Goal: Task Accomplishment & Management: Manage account settings

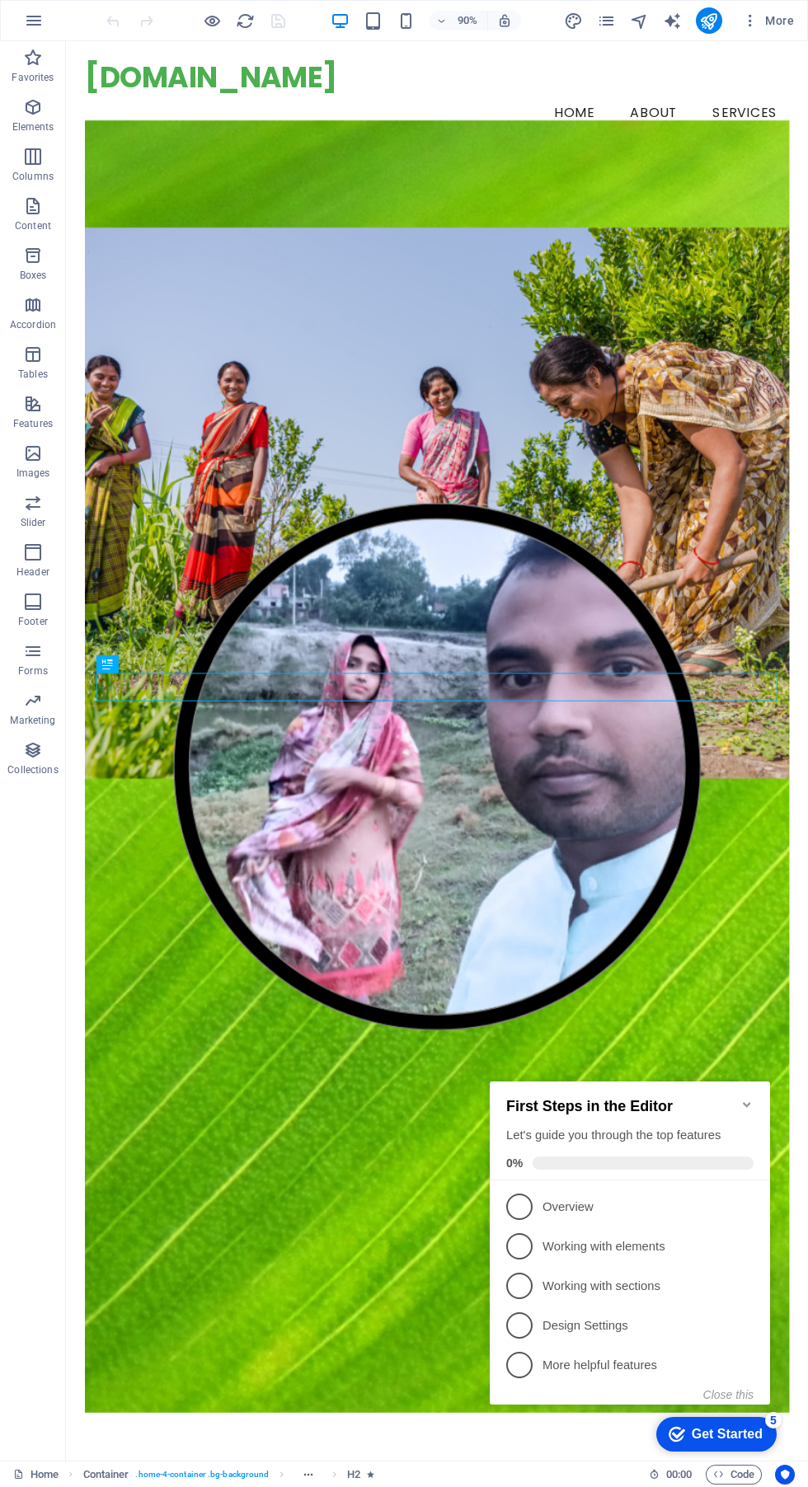
click at [35, 23] on icon "button" at bounding box center [34, 21] width 20 height 20
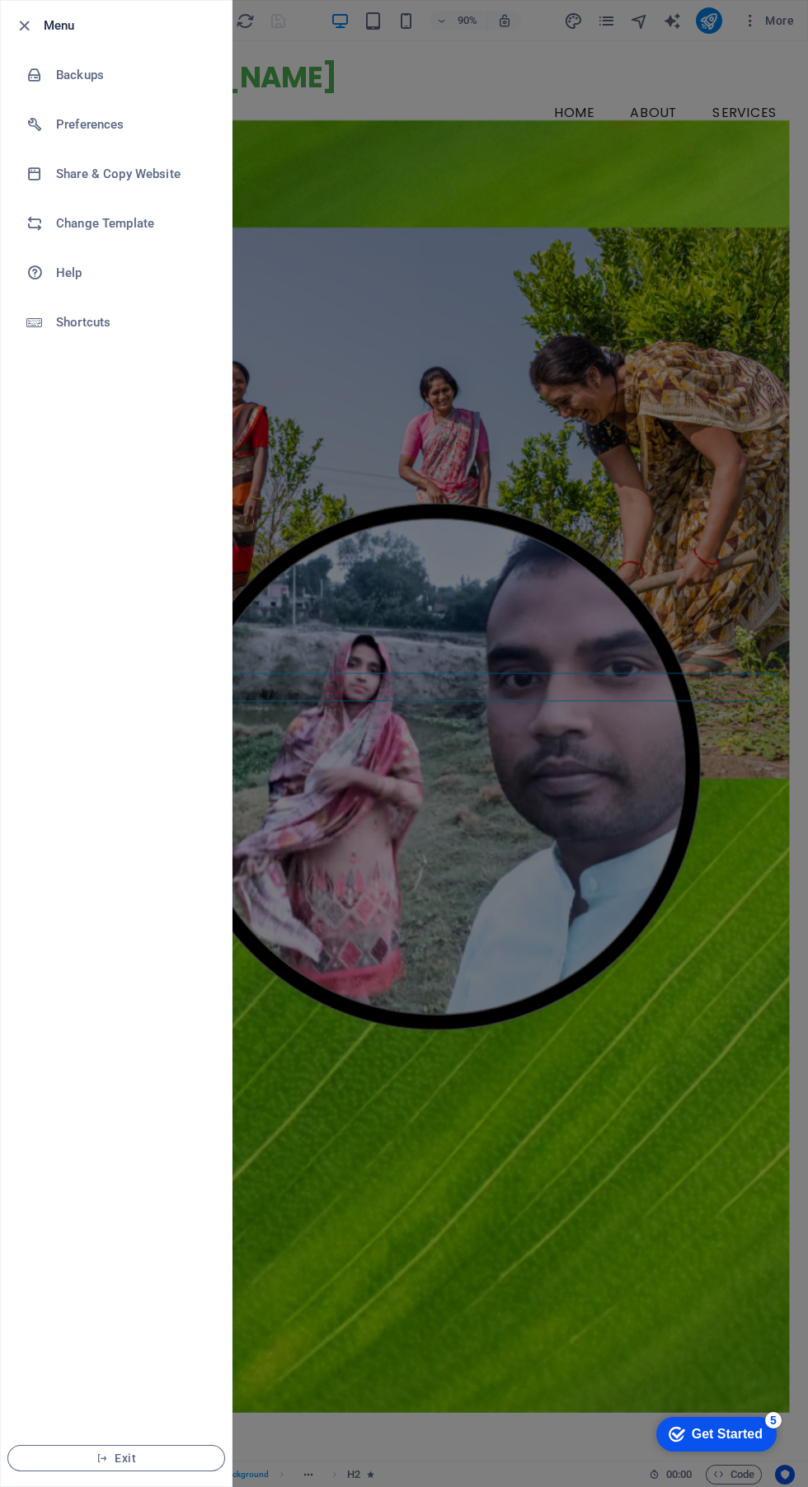
click at [127, 232] on h6 "Change Template" at bounding box center [132, 224] width 153 height 20
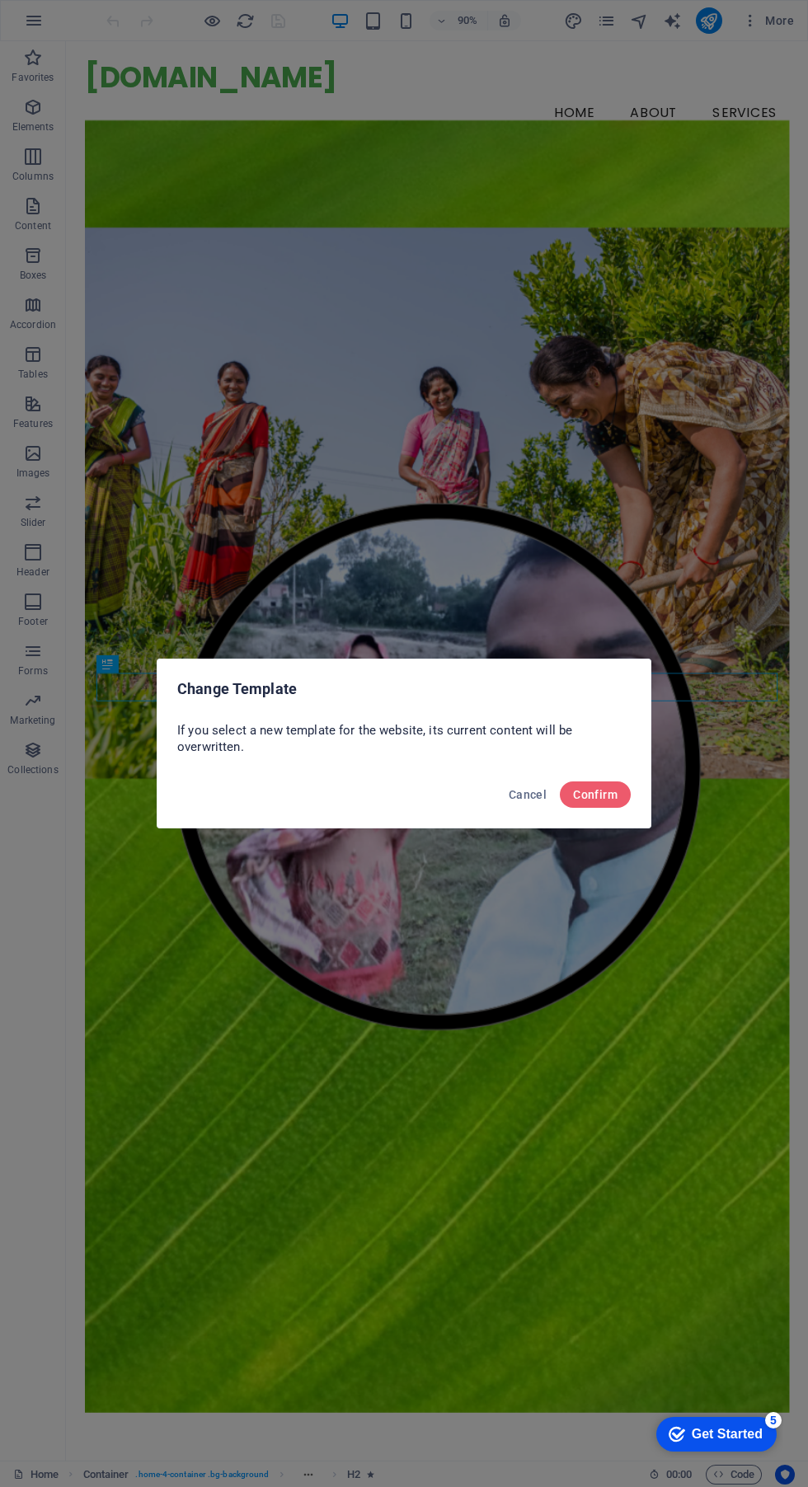
click at [622, 800] on button "Confirm" at bounding box center [595, 794] width 71 height 26
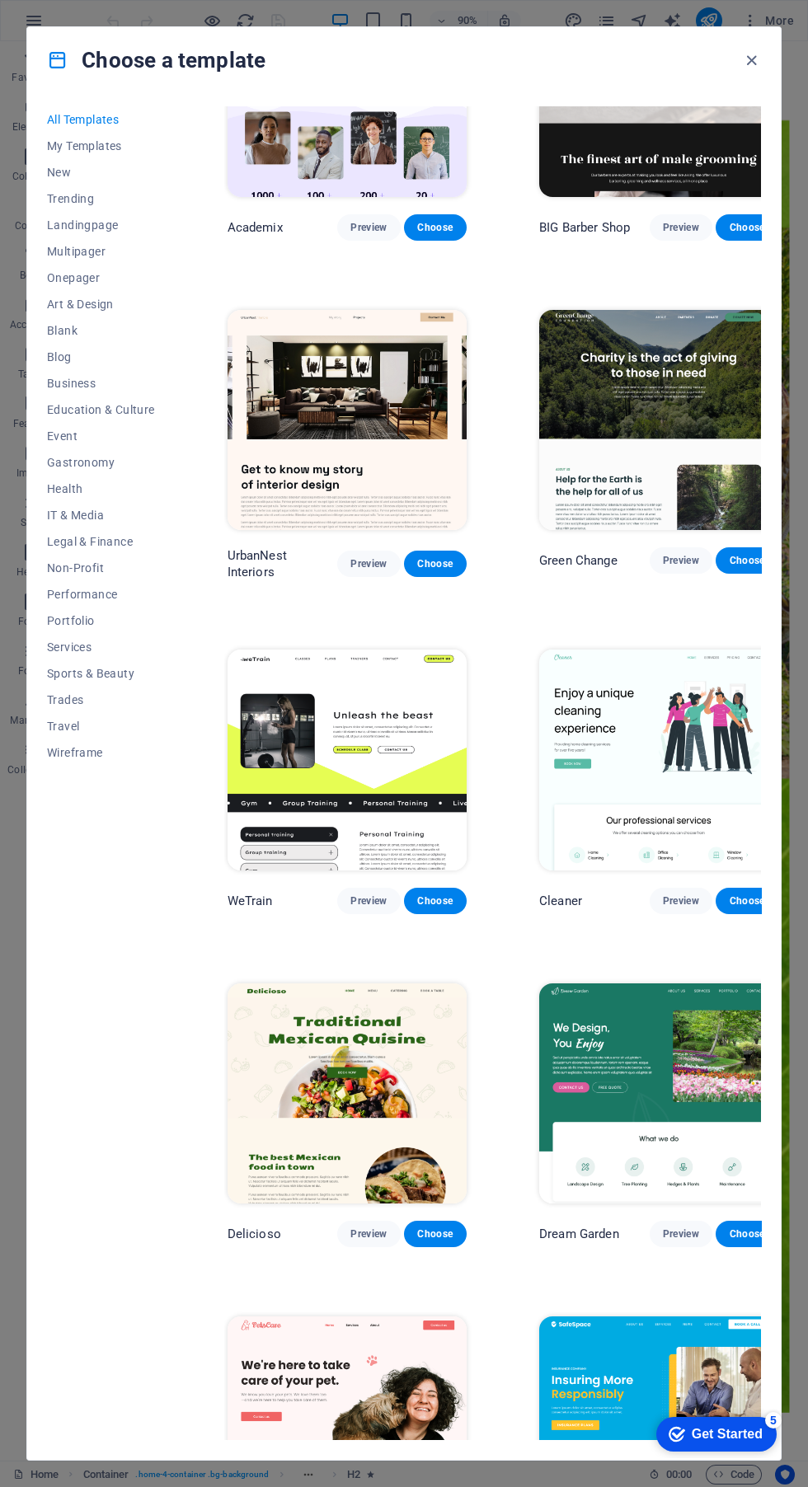
scroll to position [1469, 0]
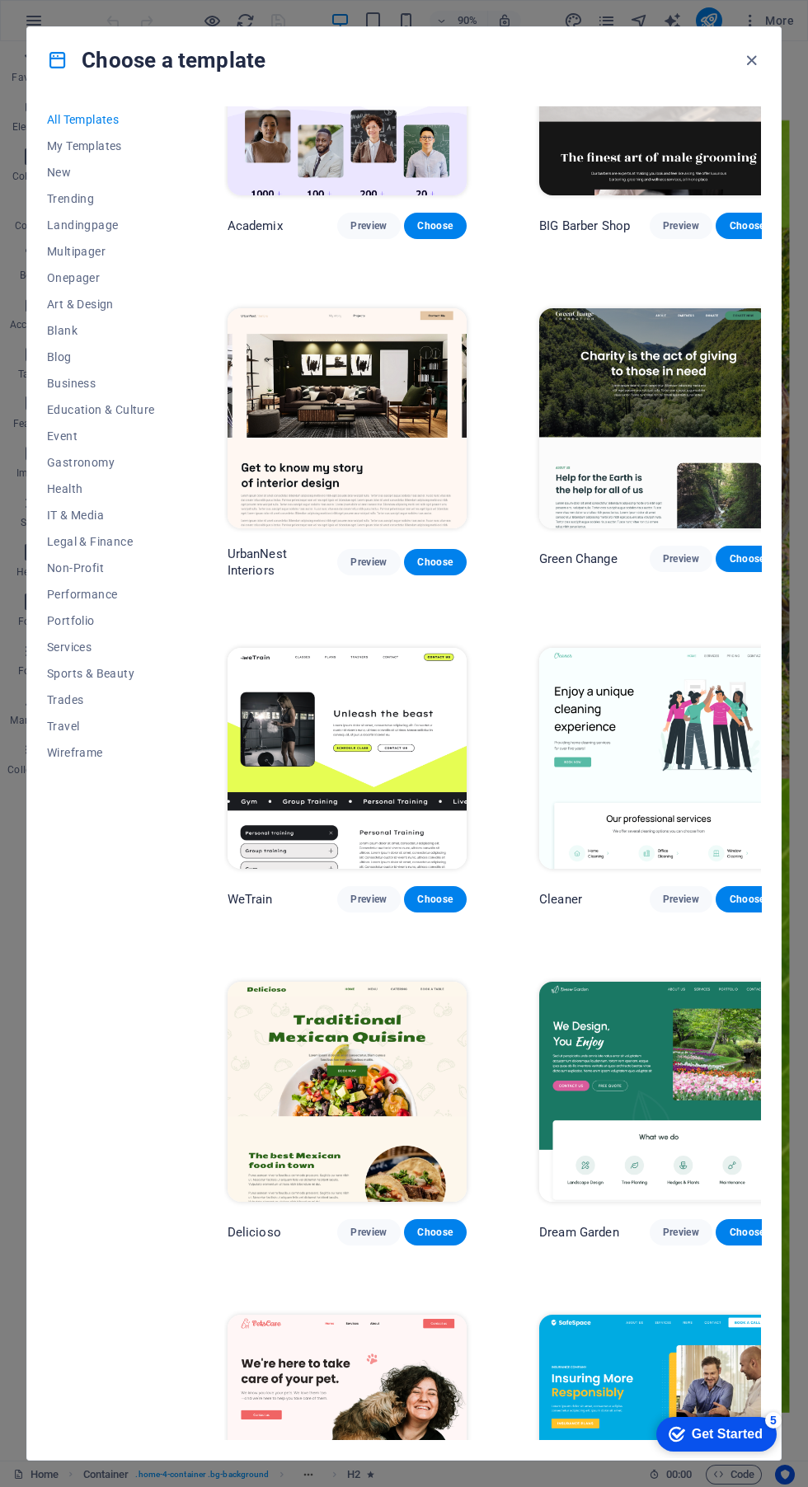
click at [747, 63] on icon "button" at bounding box center [751, 60] width 19 height 19
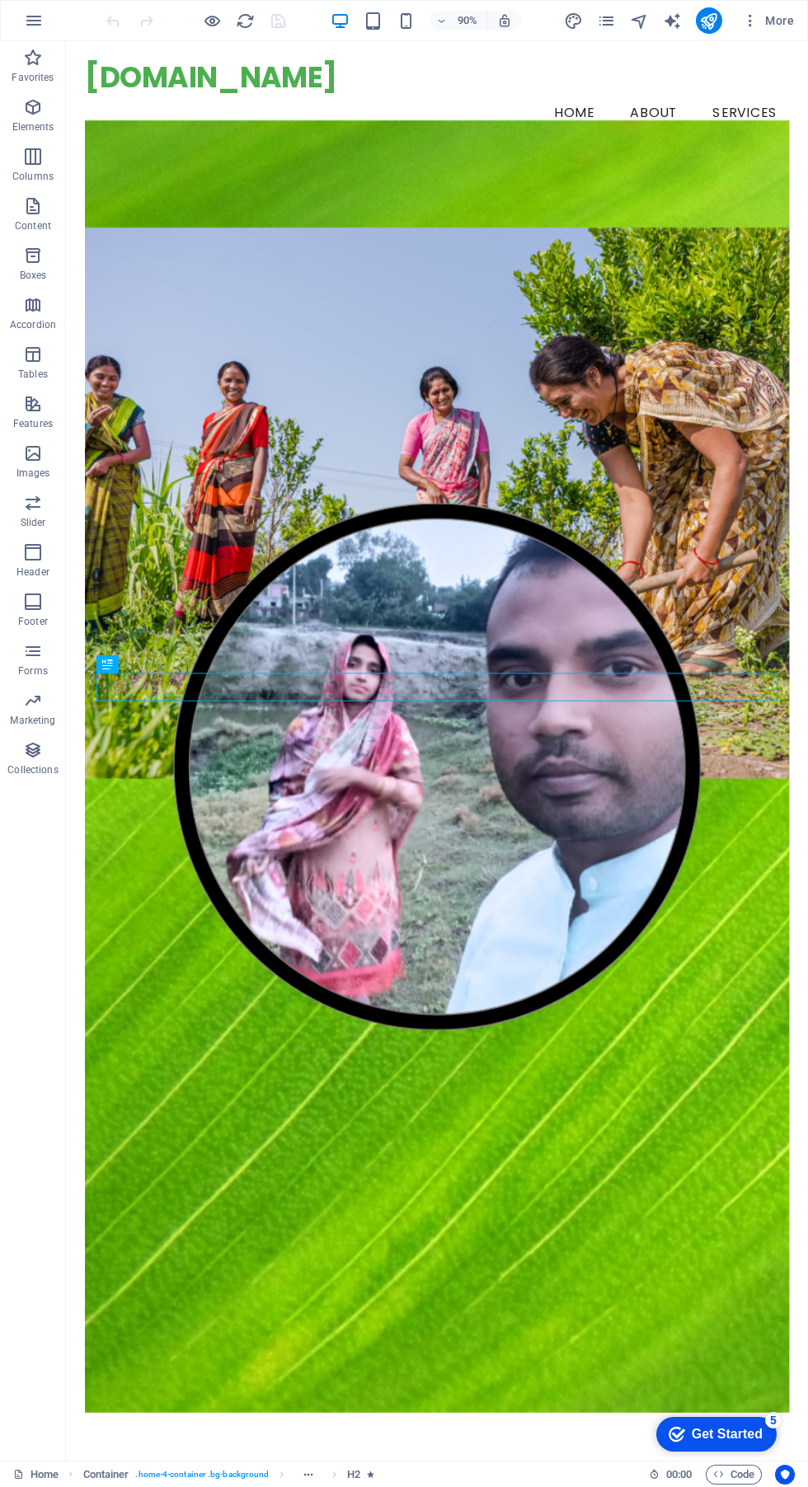
click at [33, 57] on icon "button" at bounding box center [33, 58] width 20 height 20
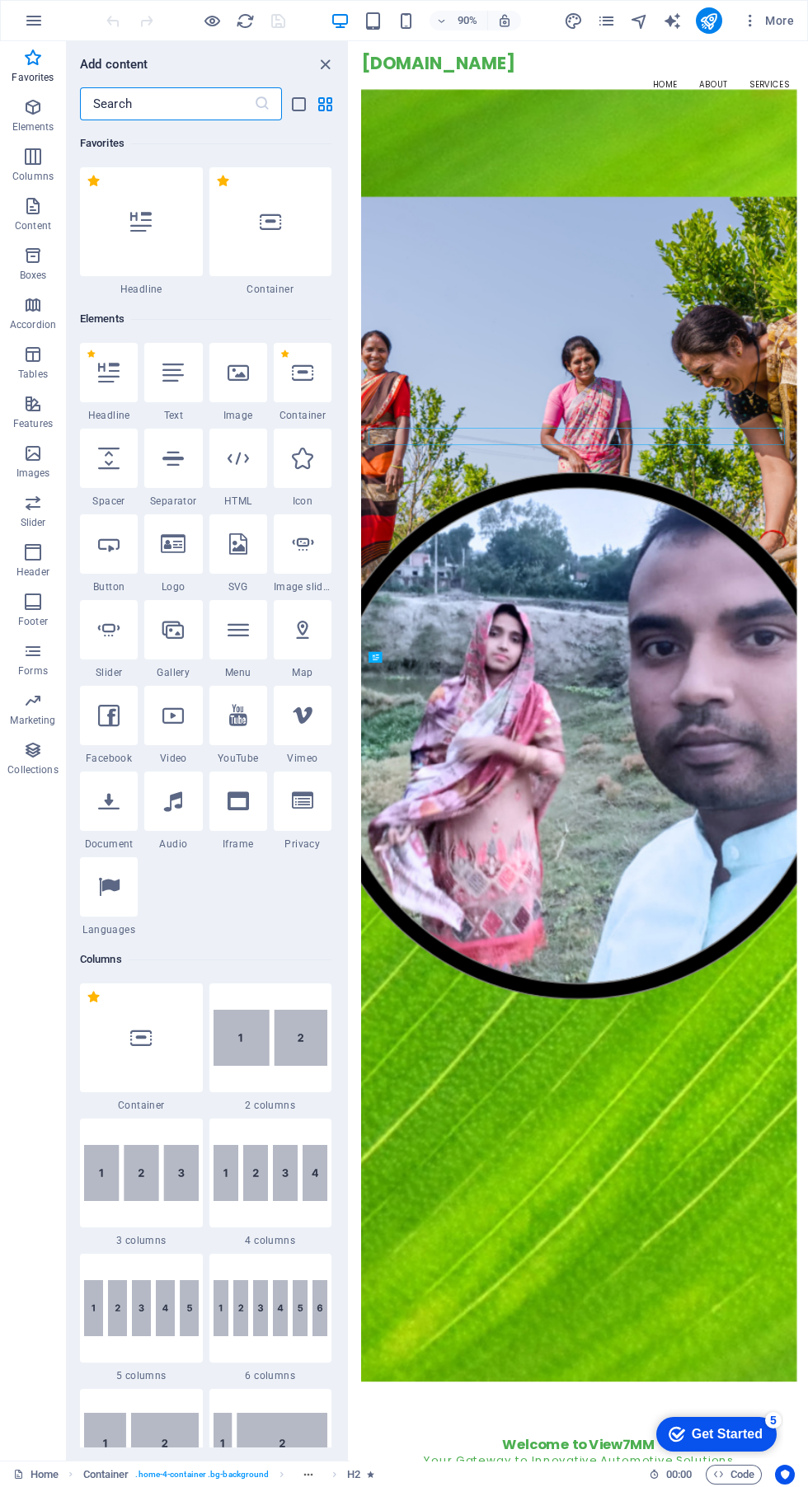
click at [34, 21] on icon "button" at bounding box center [34, 21] width 20 height 20
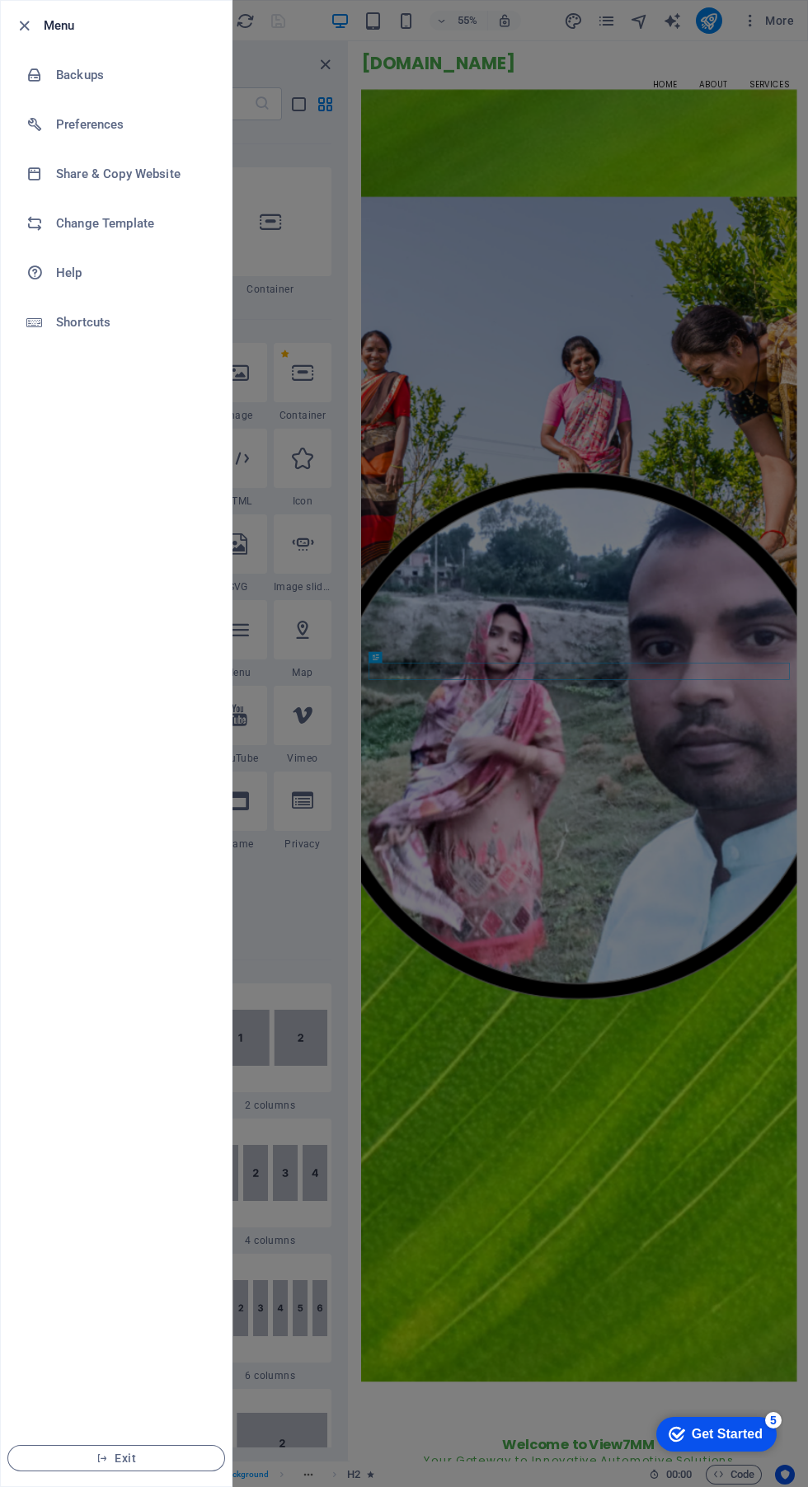
click at [273, 99] on div at bounding box center [404, 743] width 808 height 1487
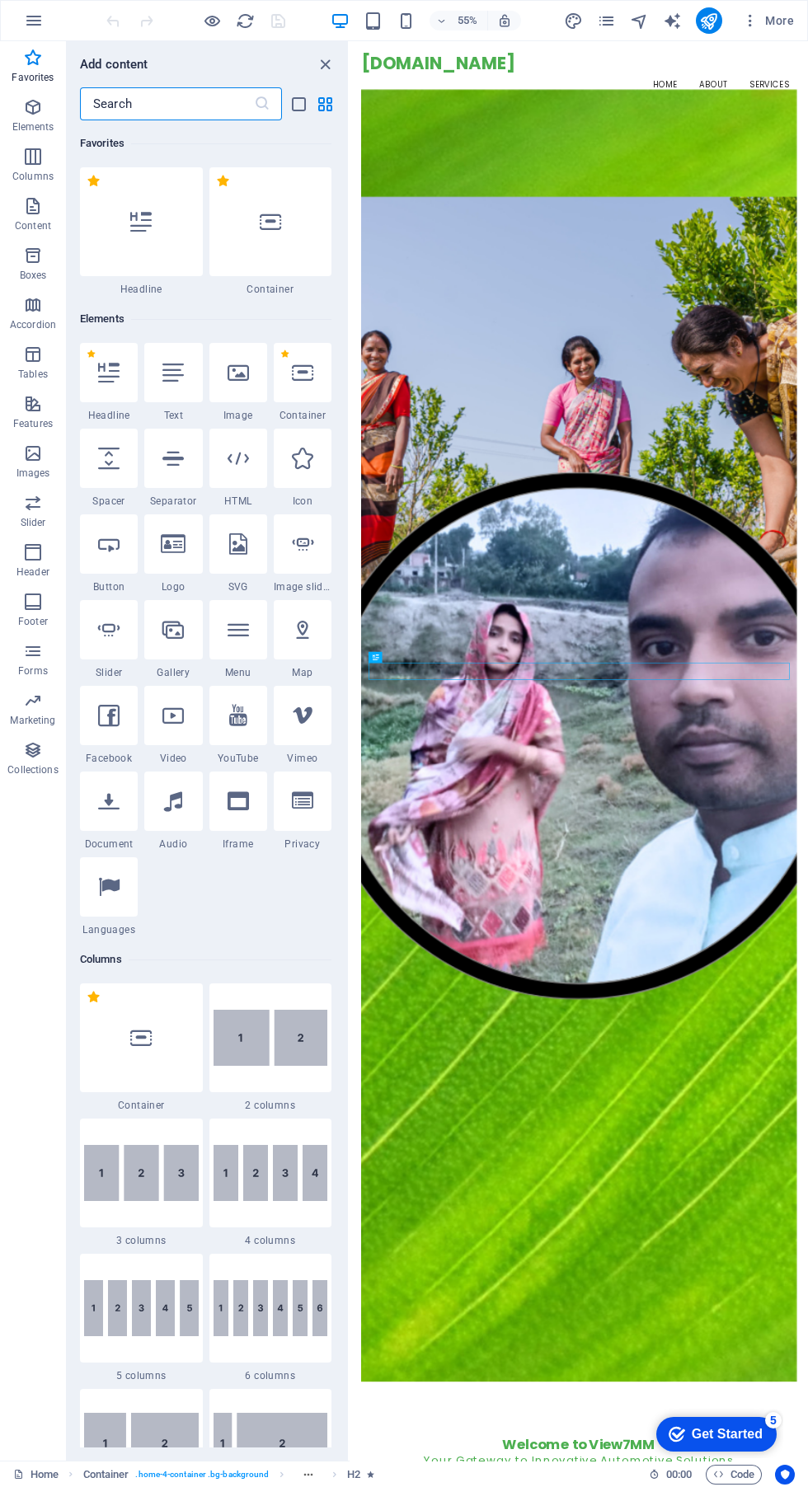
paste input "Scamadviser"
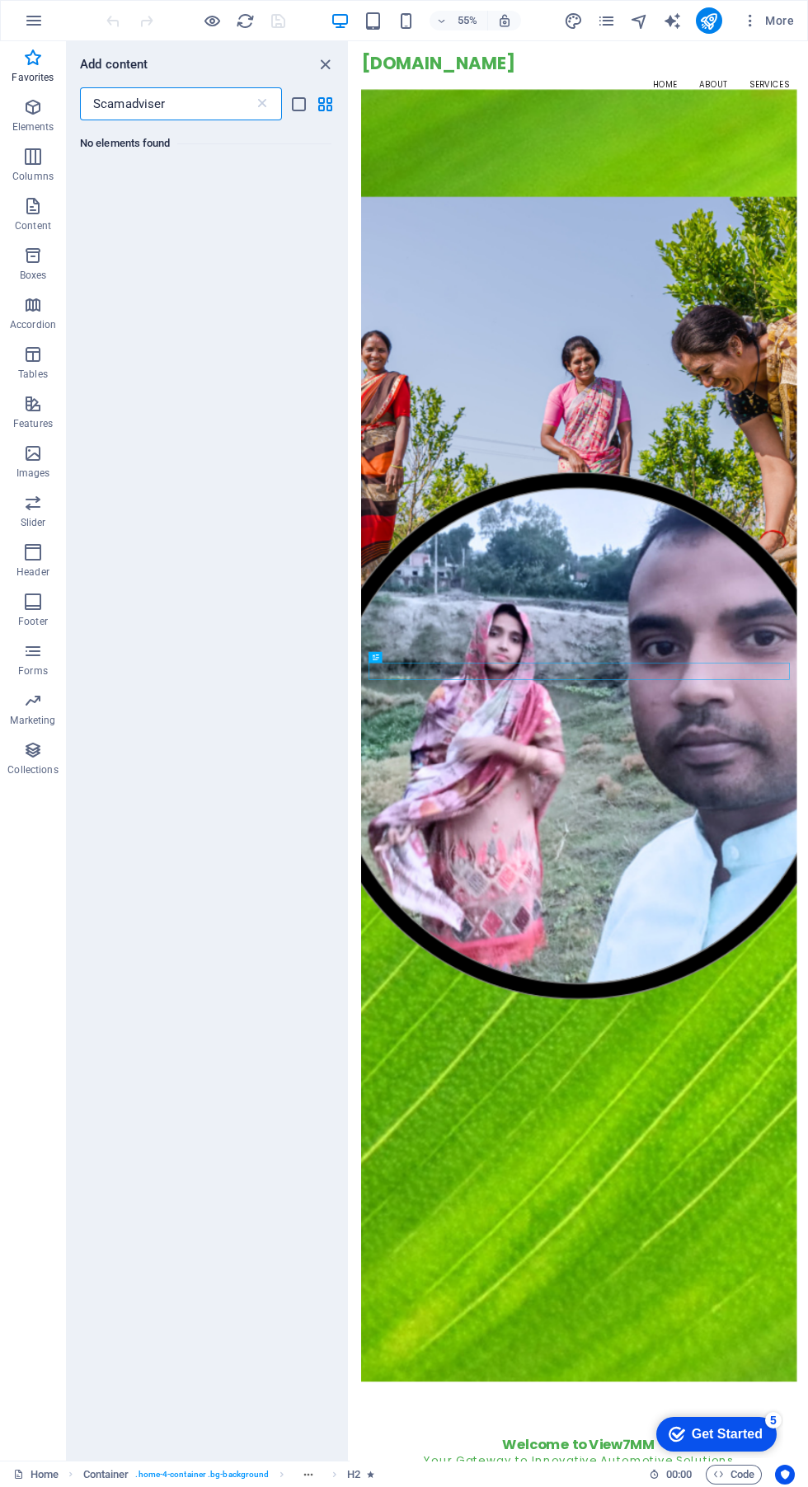
click at [232, 104] on input "Scamadviser" at bounding box center [167, 103] width 174 height 33
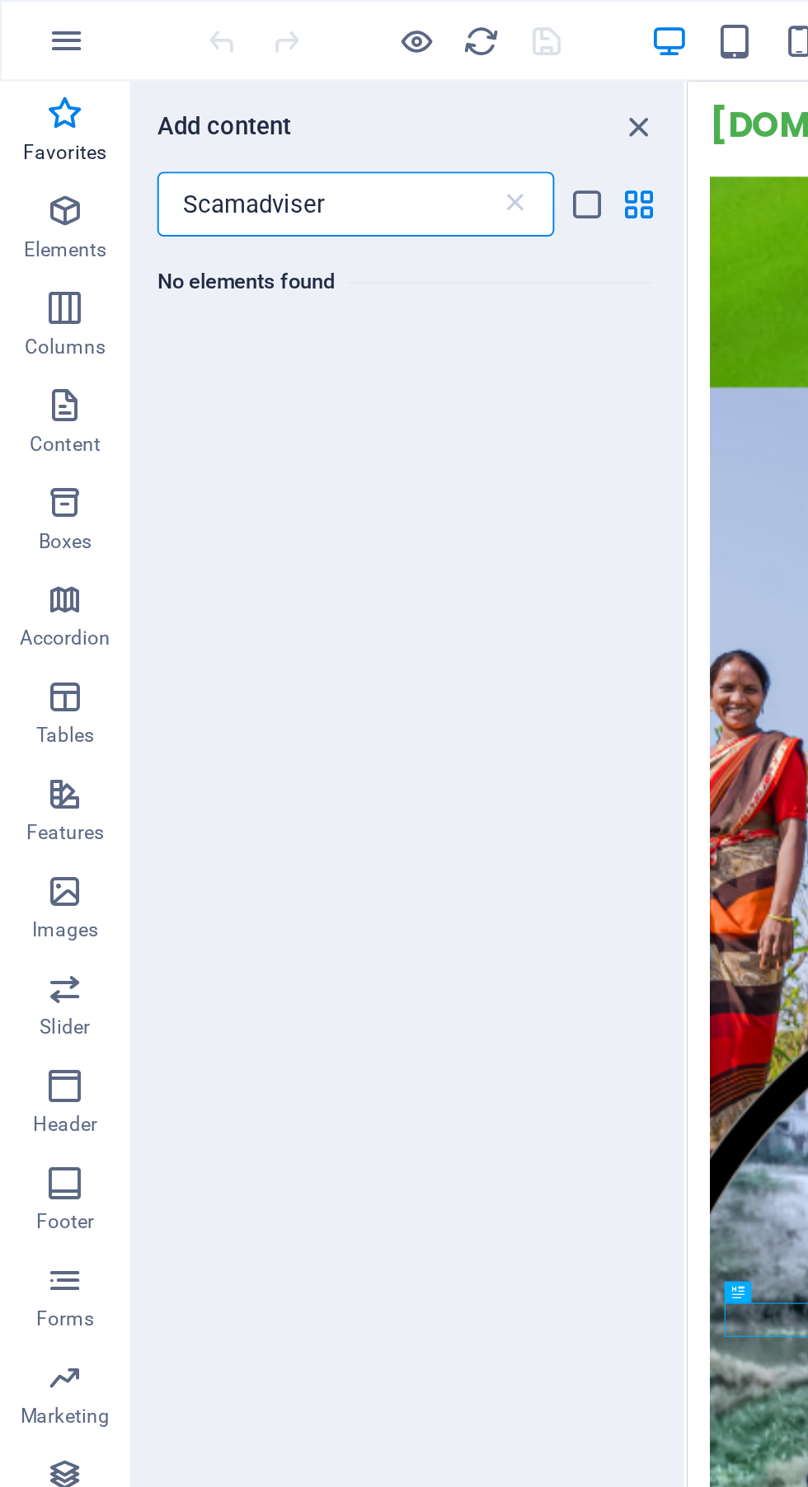
type input "Scamadviser"
click at [257, 105] on icon at bounding box center [262, 104] width 16 height 16
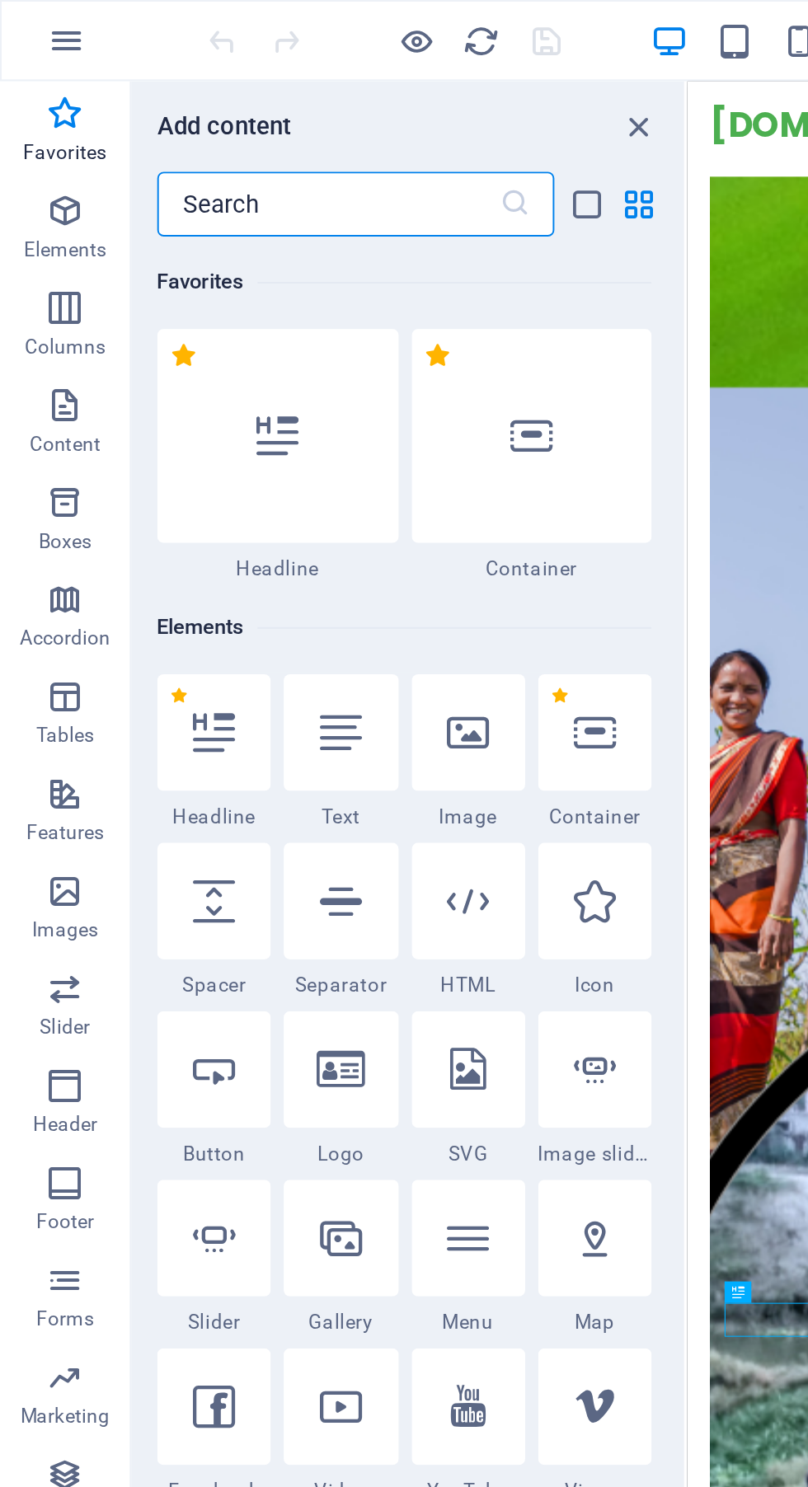
click at [267, 106] on icon at bounding box center [262, 104] width 16 height 16
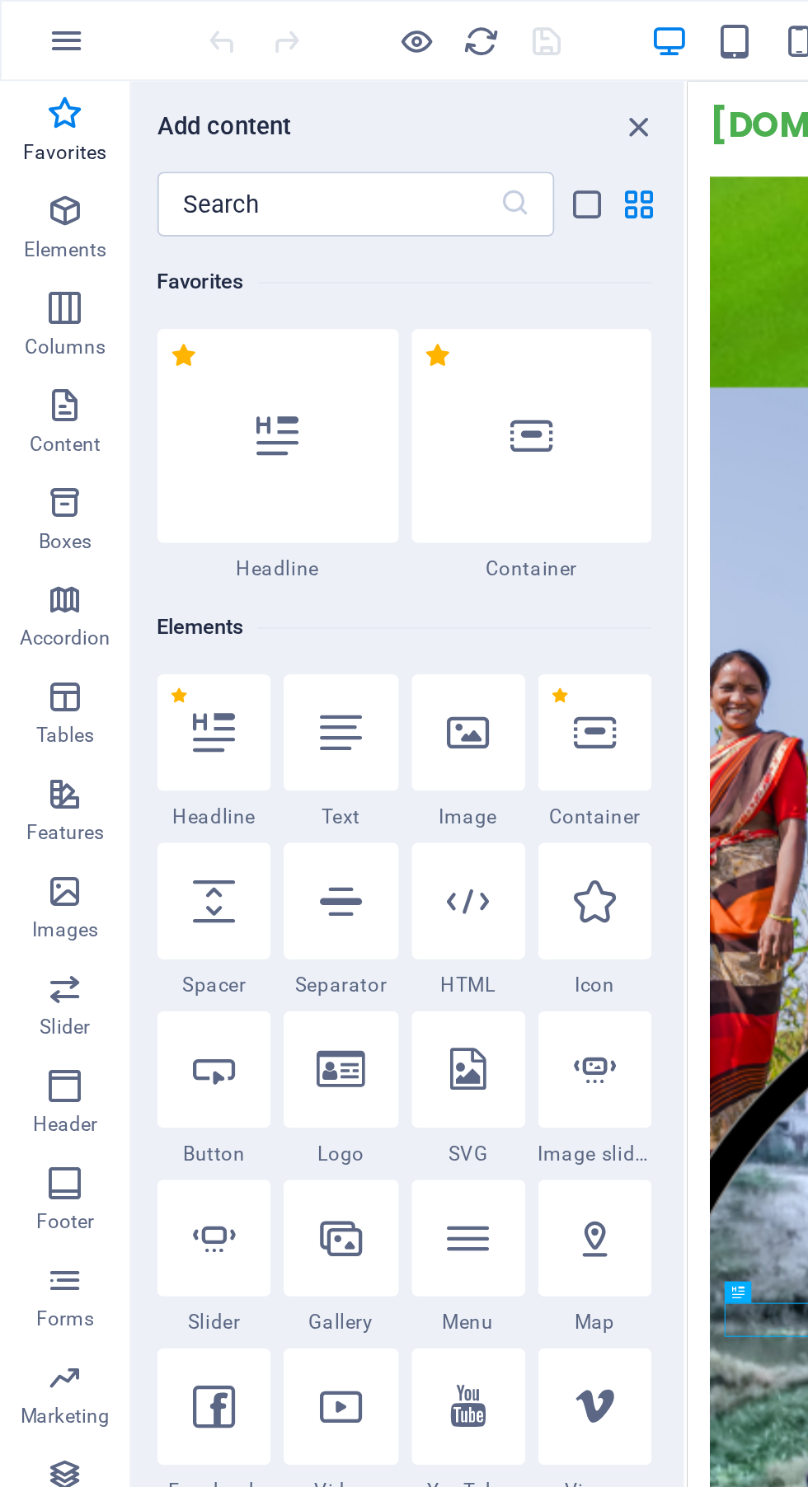
click at [35, 17] on icon "button" at bounding box center [34, 21] width 20 height 20
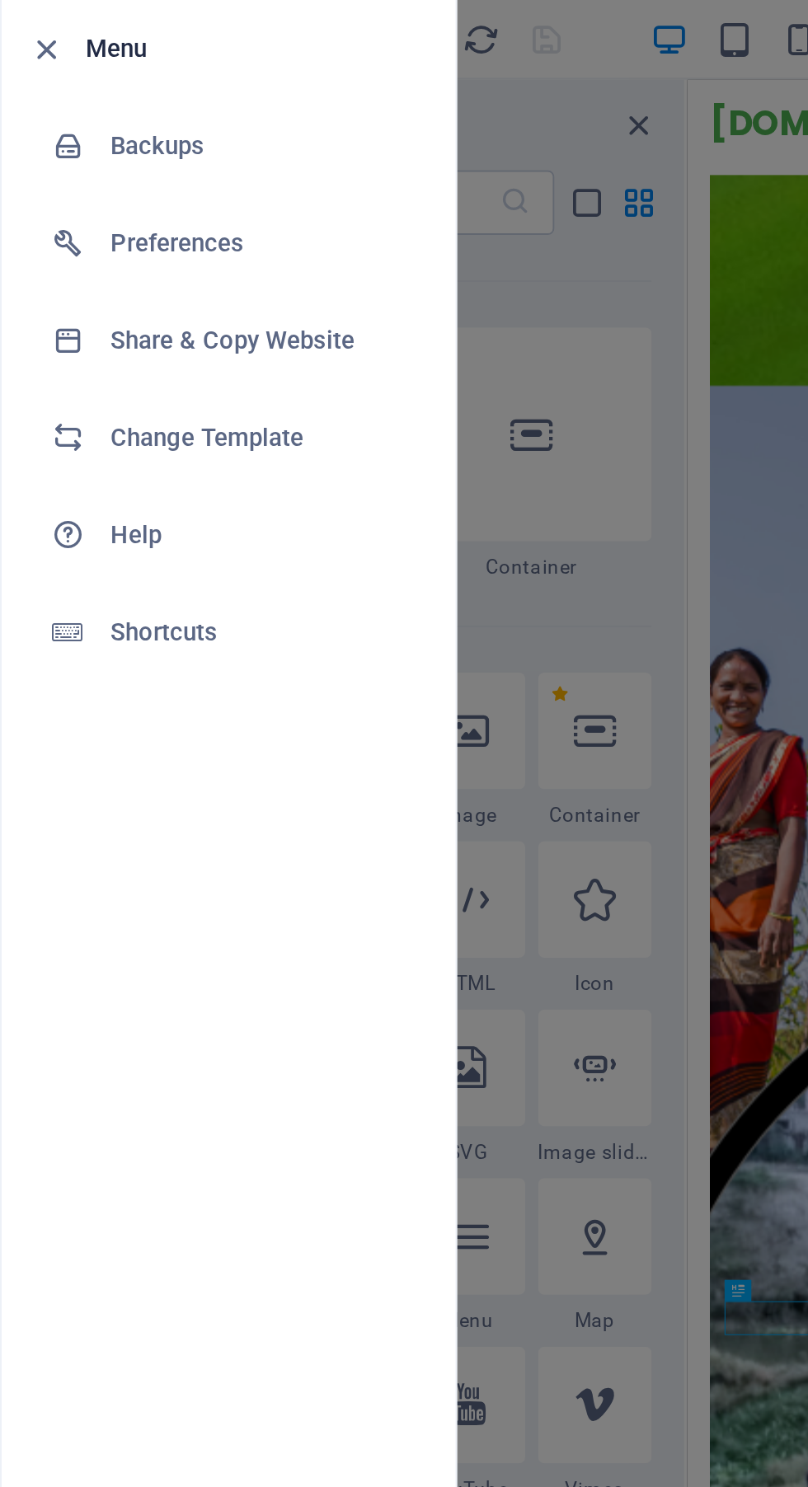
click at [133, 75] on h6 "Backups" at bounding box center [132, 75] width 153 height 20
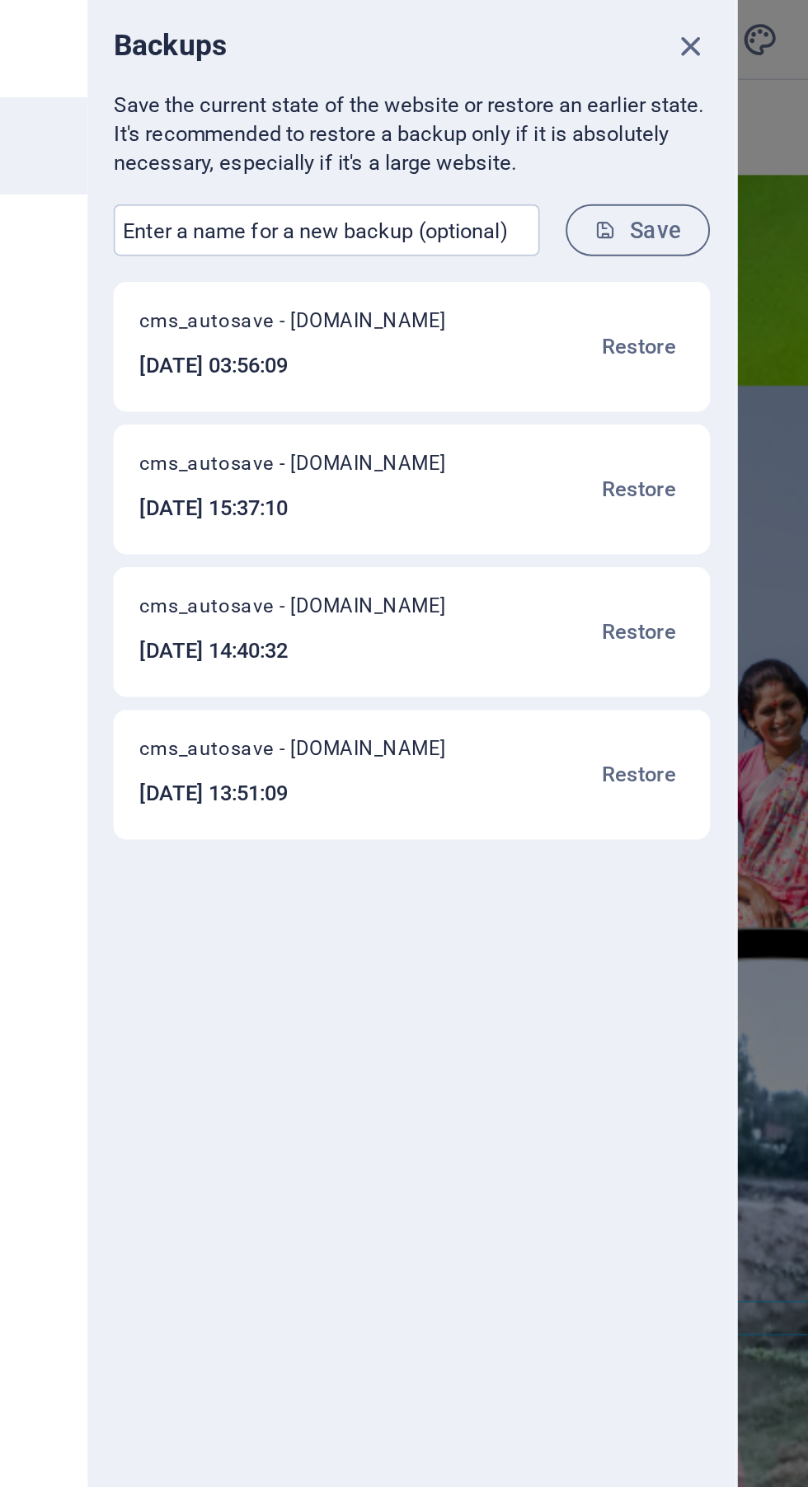
click at [517, 403] on span "Restore" at bounding box center [512, 395] width 38 height 20
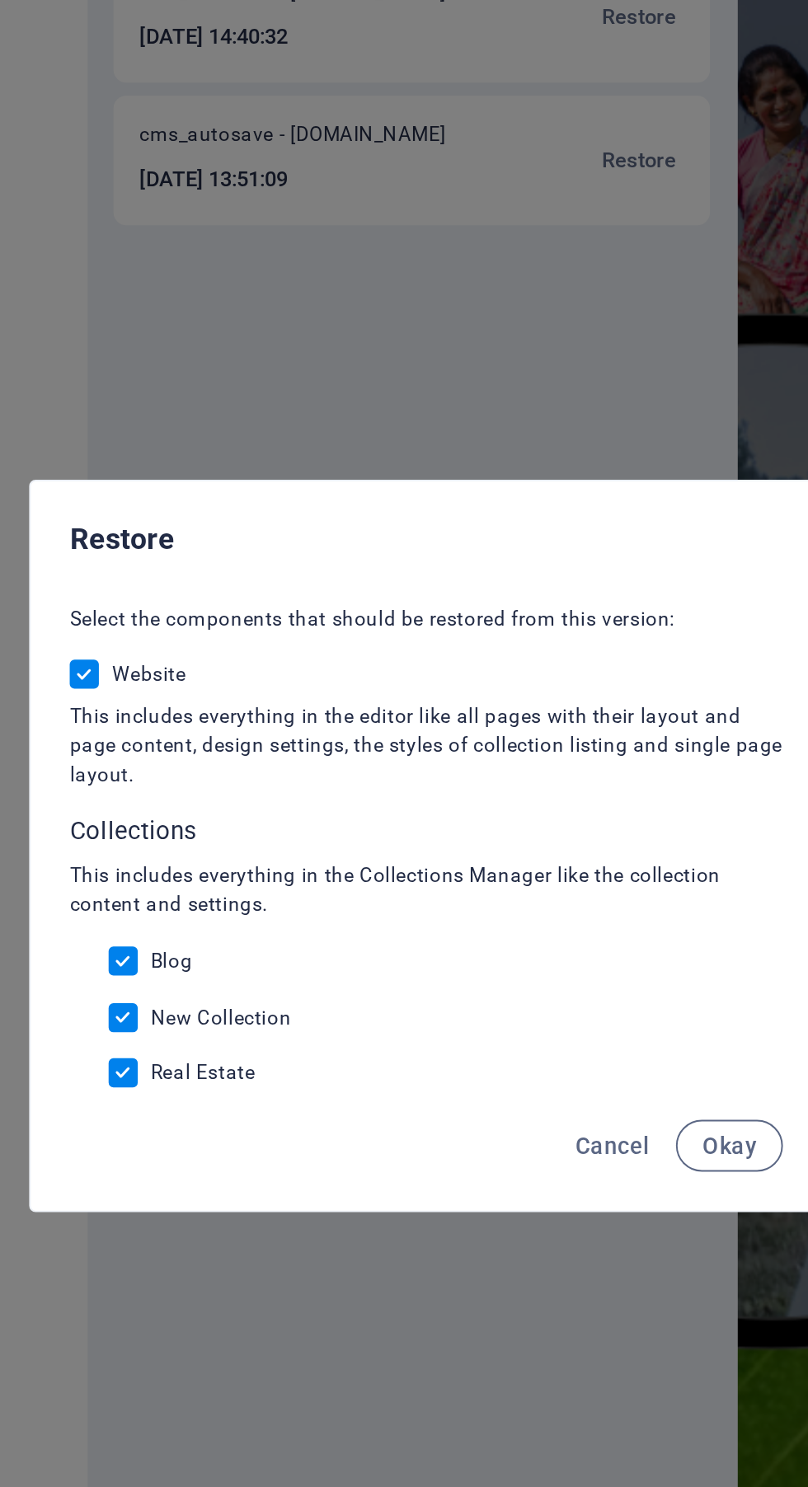
click at [568, 909] on button "Okay" at bounding box center [558, 896] width 54 height 26
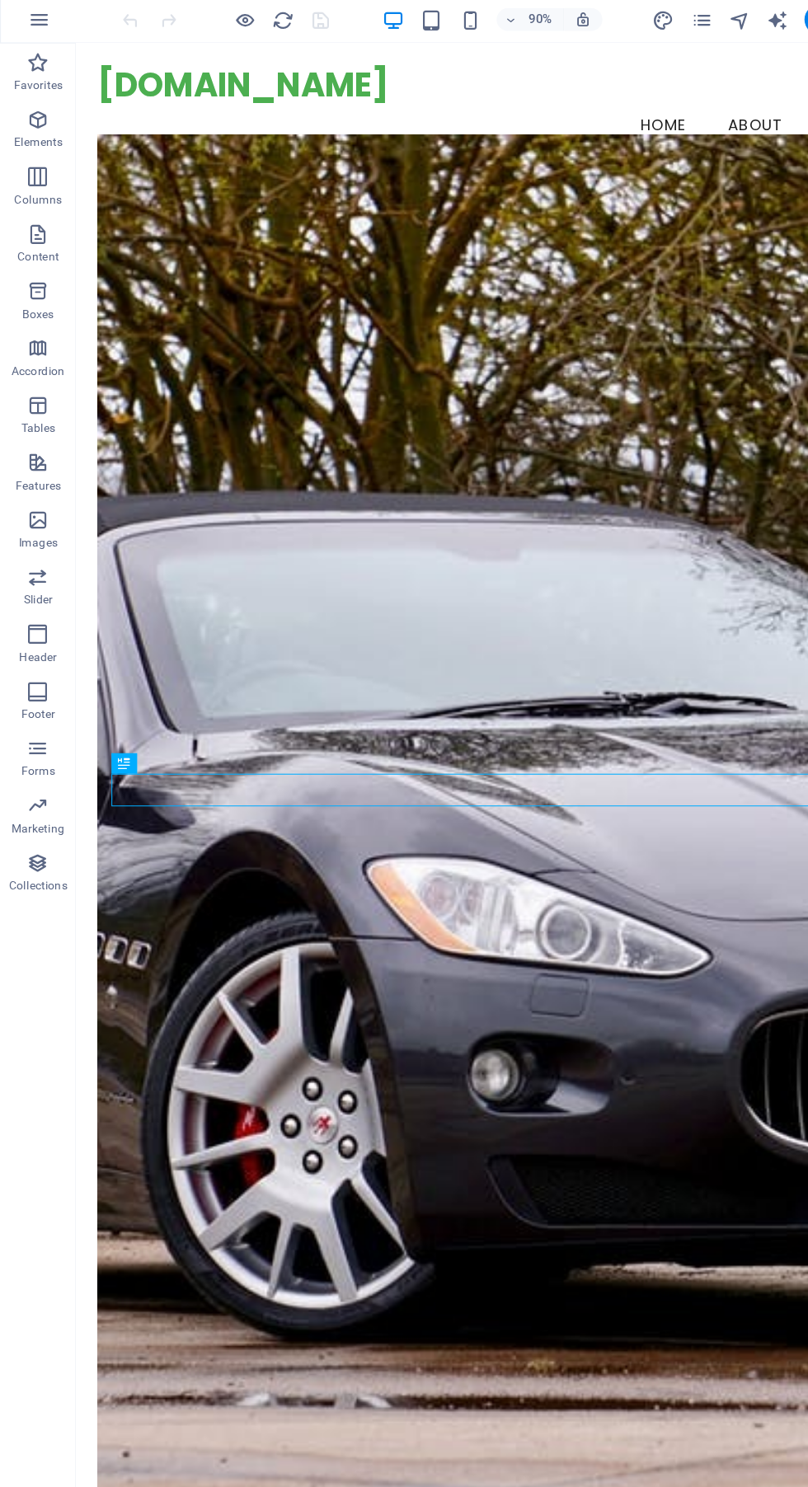
click at [575, 24] on icon "design" at bounding box center [573, 21] width 19 height 19
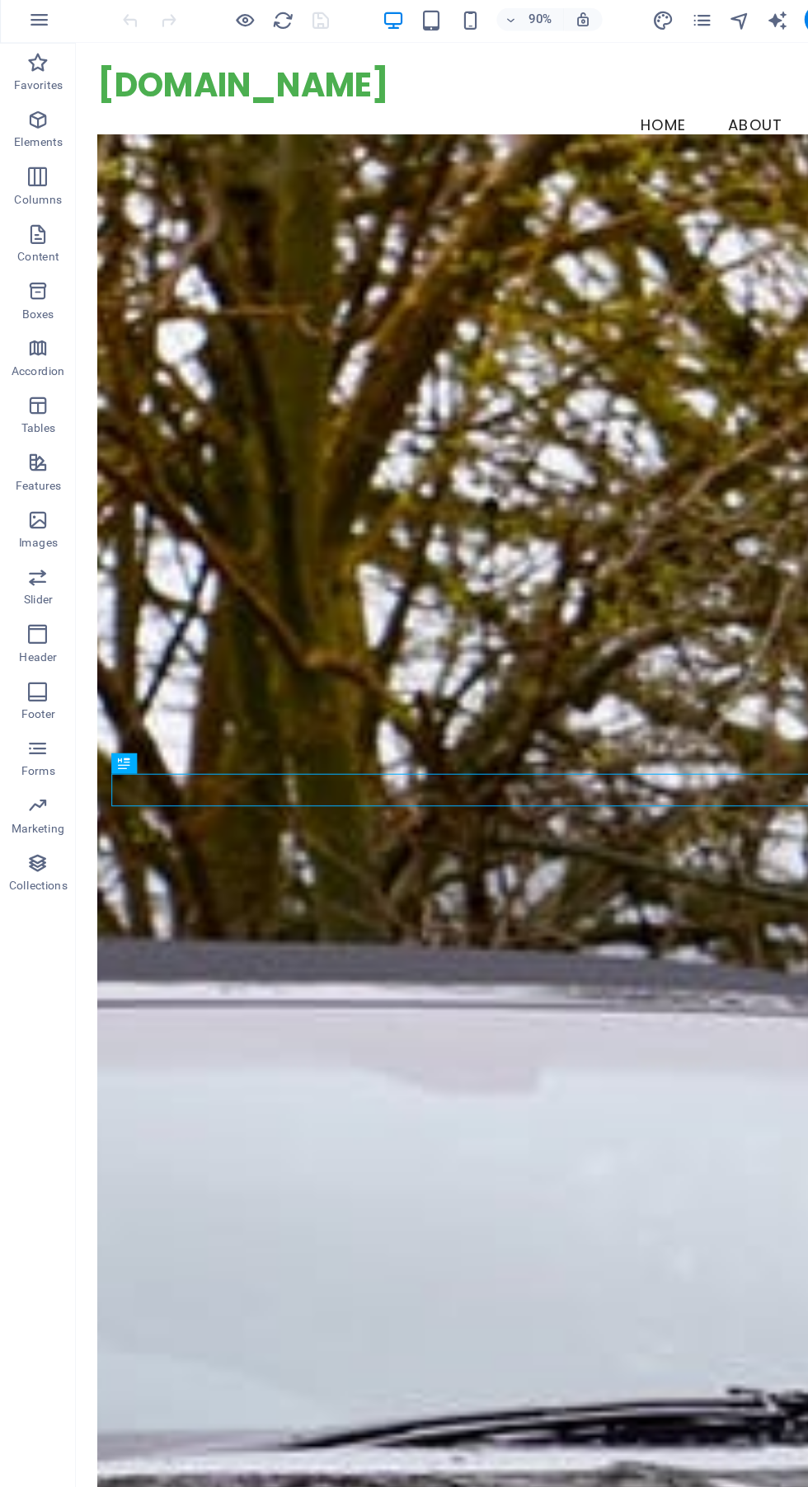
select select "px"
select select "200"
select select "px"
